Goal: Task Accomplishment & Management: Manage account settings

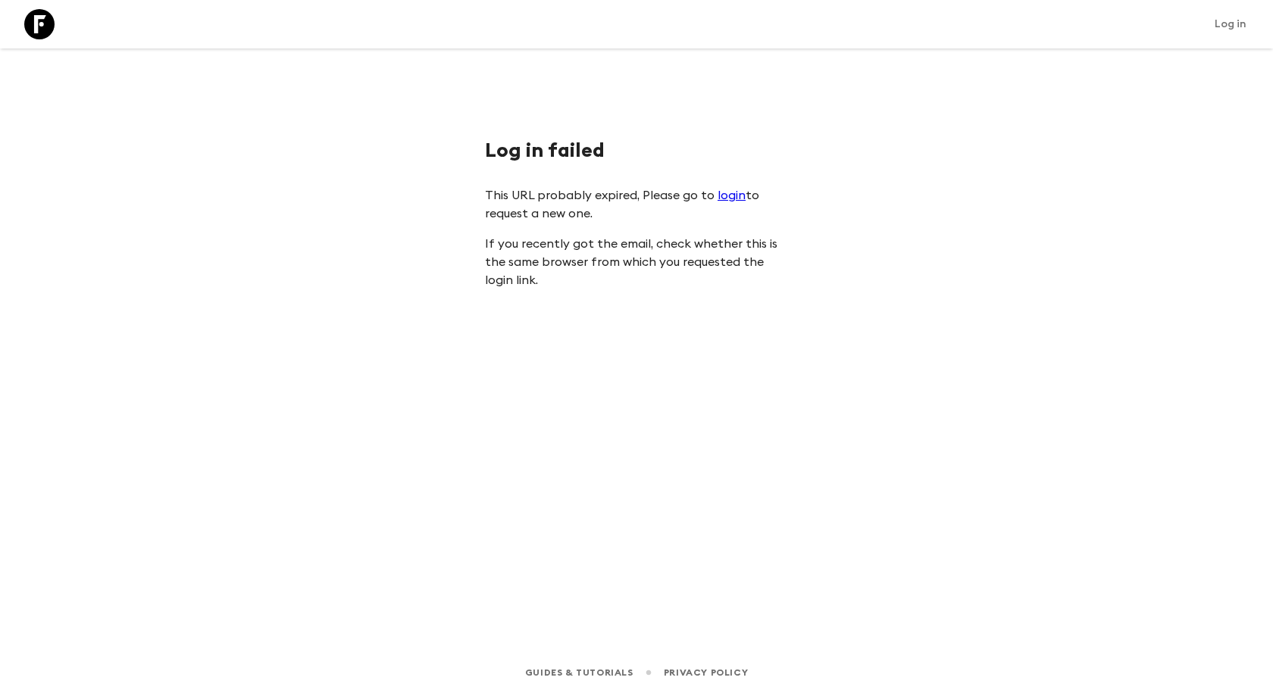
click at [725, 194] on link "login" at bounding box center [731, 195] width 28 height 12
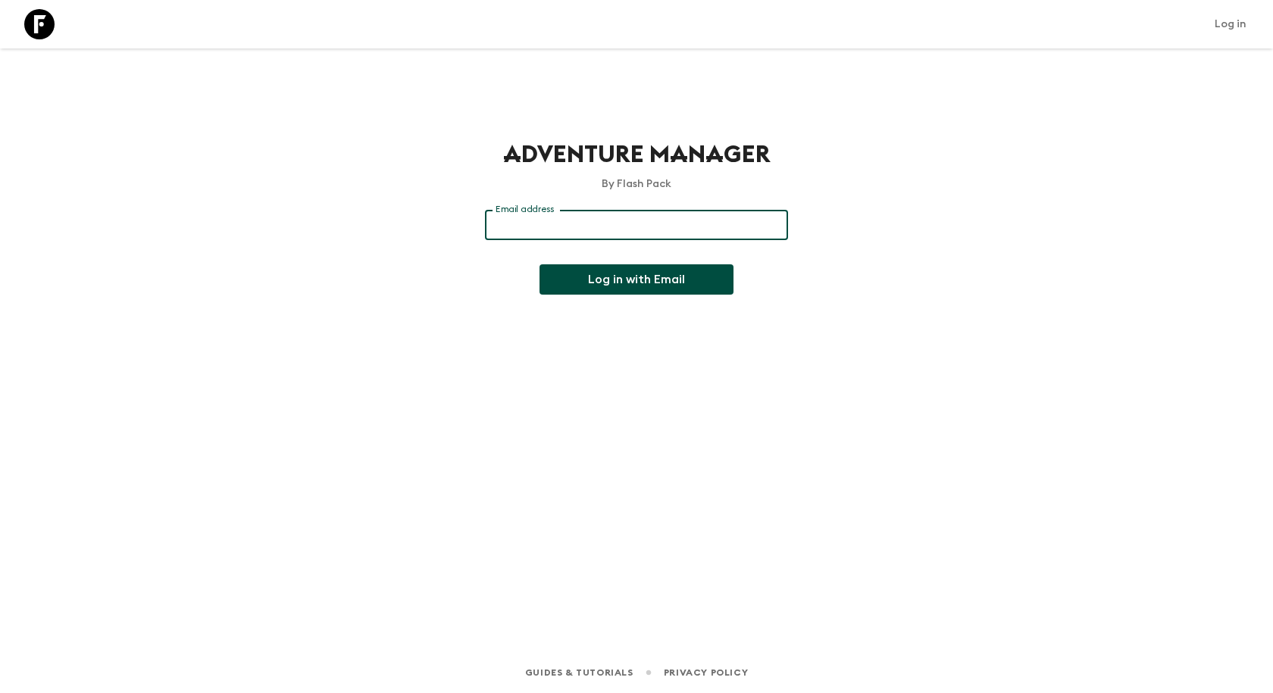
click at [633, 225] on input "Email address" at bounding box center [636, 225] width 303 height 30
type input "[EMAIL_ADDRESS][DOMAIN_NAME]"
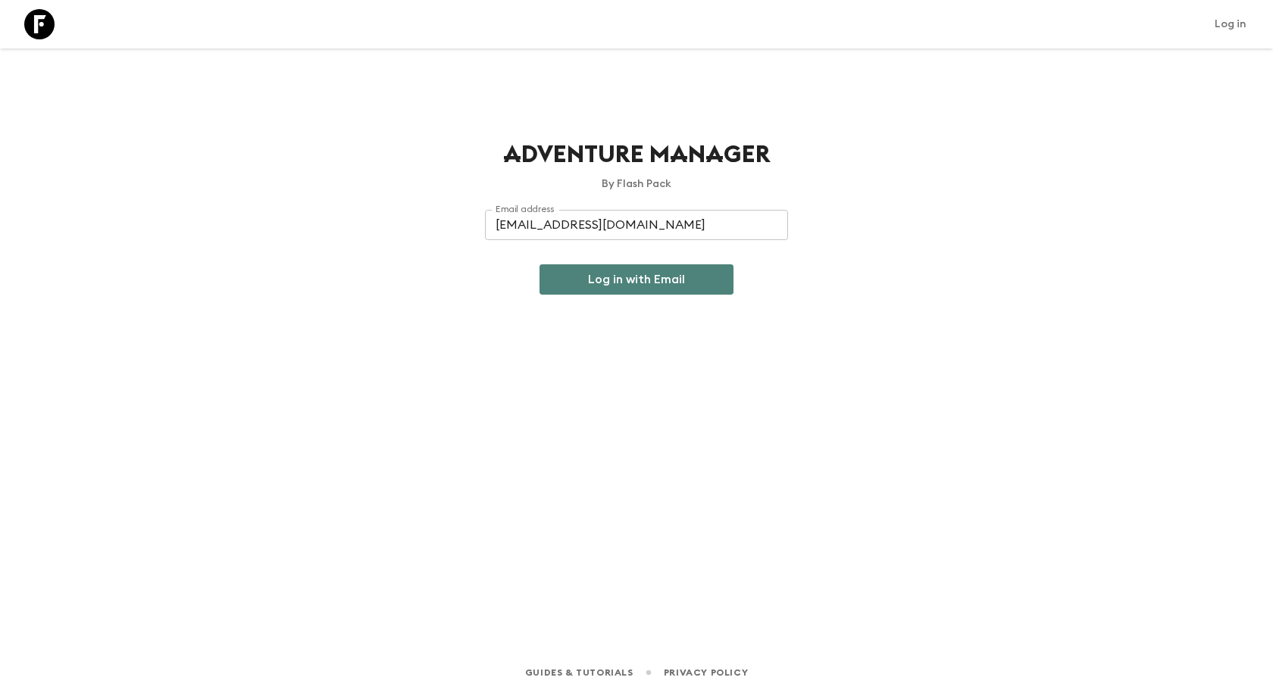
click at [610, 269] on button "Log in with Email" at bounding box center [636, 279] width 194 height 30
